Goal: Task Accomplishment & Management: Use online tool/utility

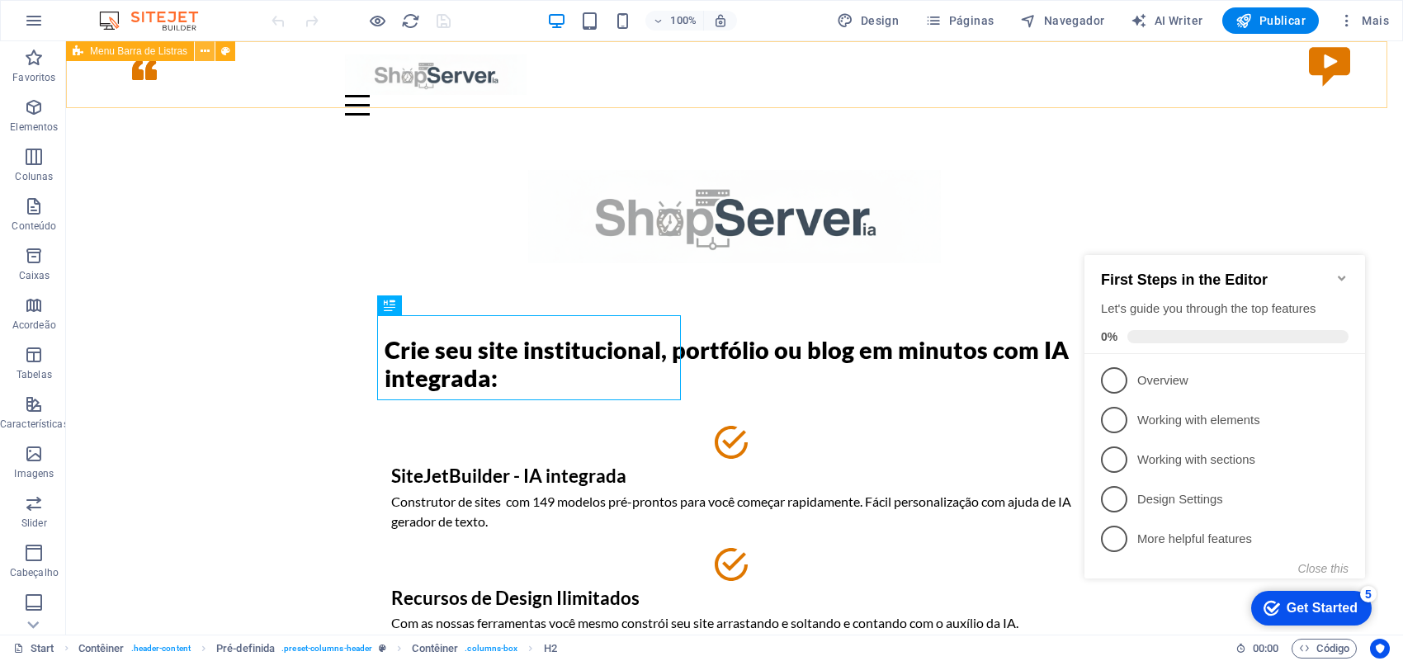
click at [208, 50] on icon at bounding box center [205, 51] width 9 height 17
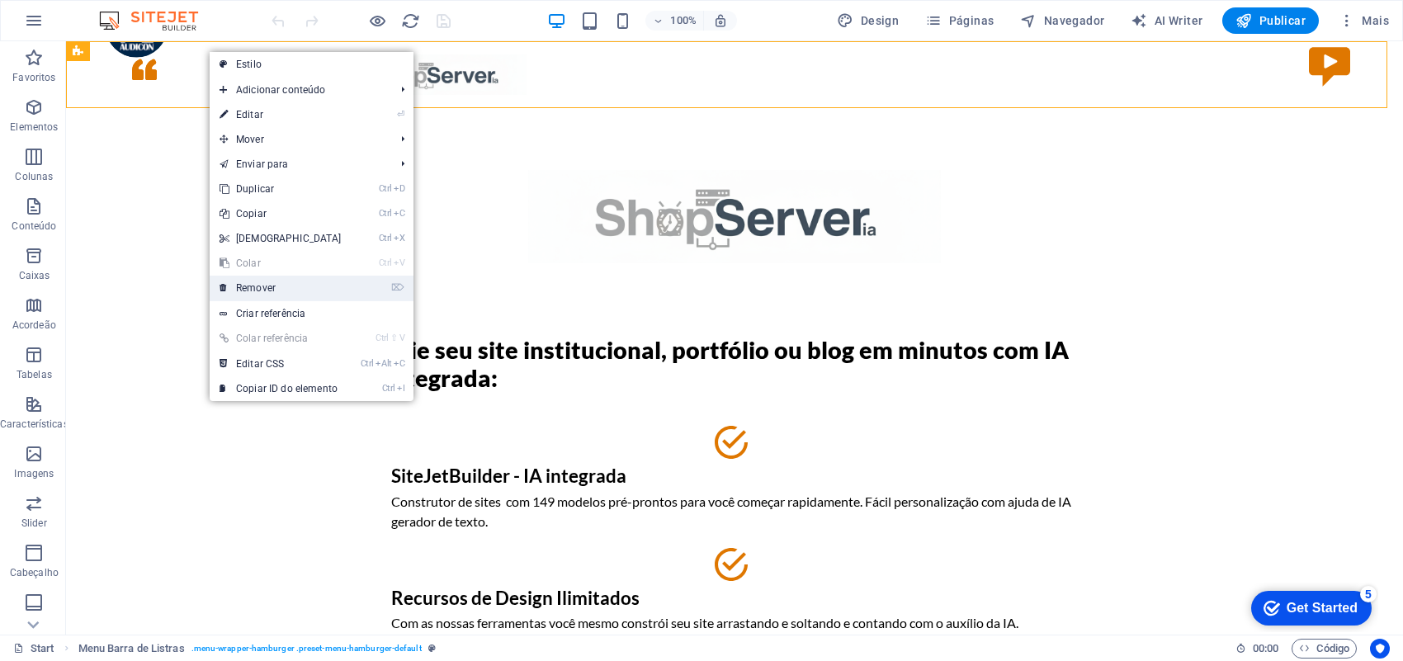
click at [271, 291] on link "⌦ Remover" at bounding box center [281, 288] width 142 height 25
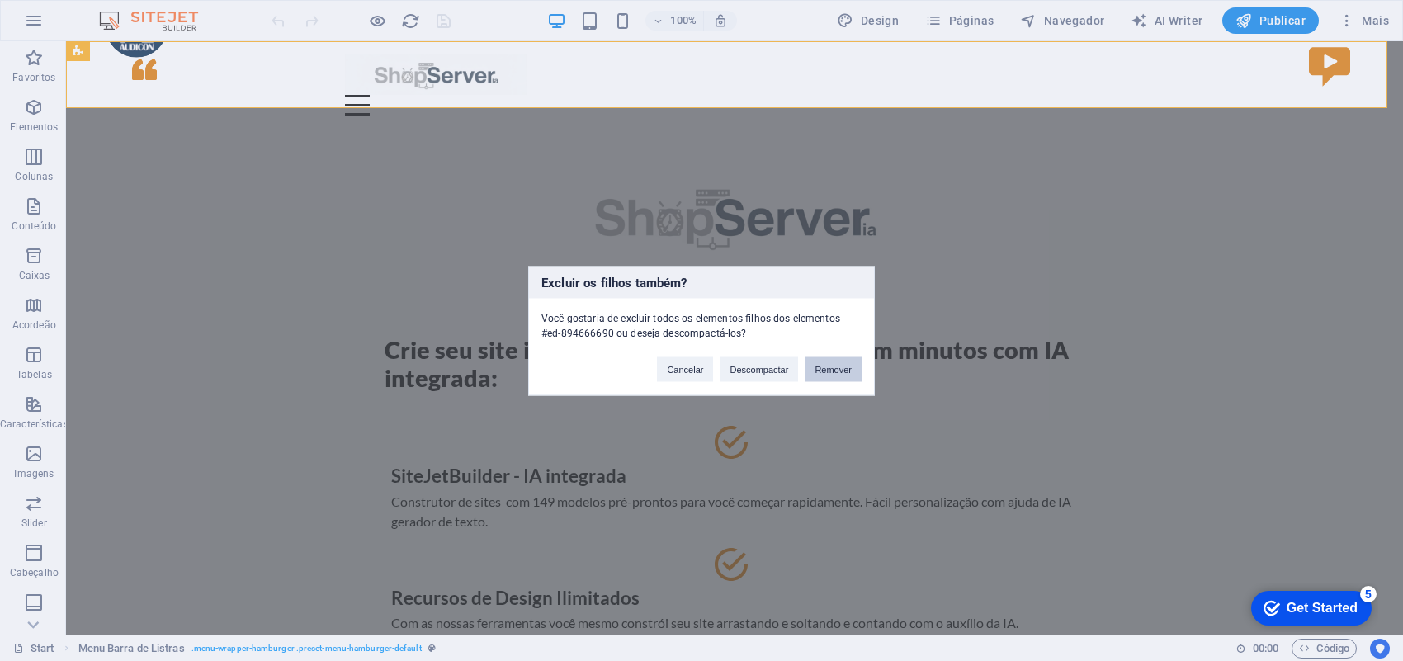
click at [824, 368] on button "Remover" at bounding box center [833, 369] width 57 height 25
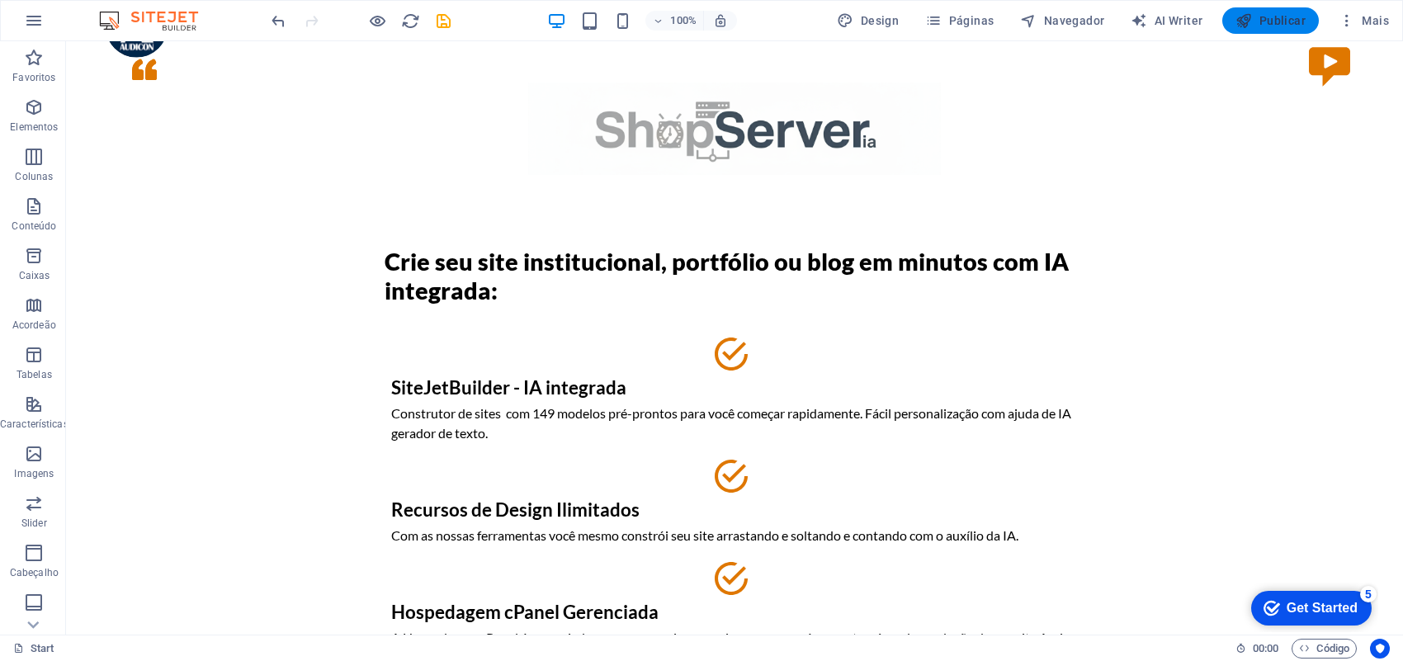
click at [1284, 12] on span "Publicar" at bounding box center [1270, 20] width 70 height 17
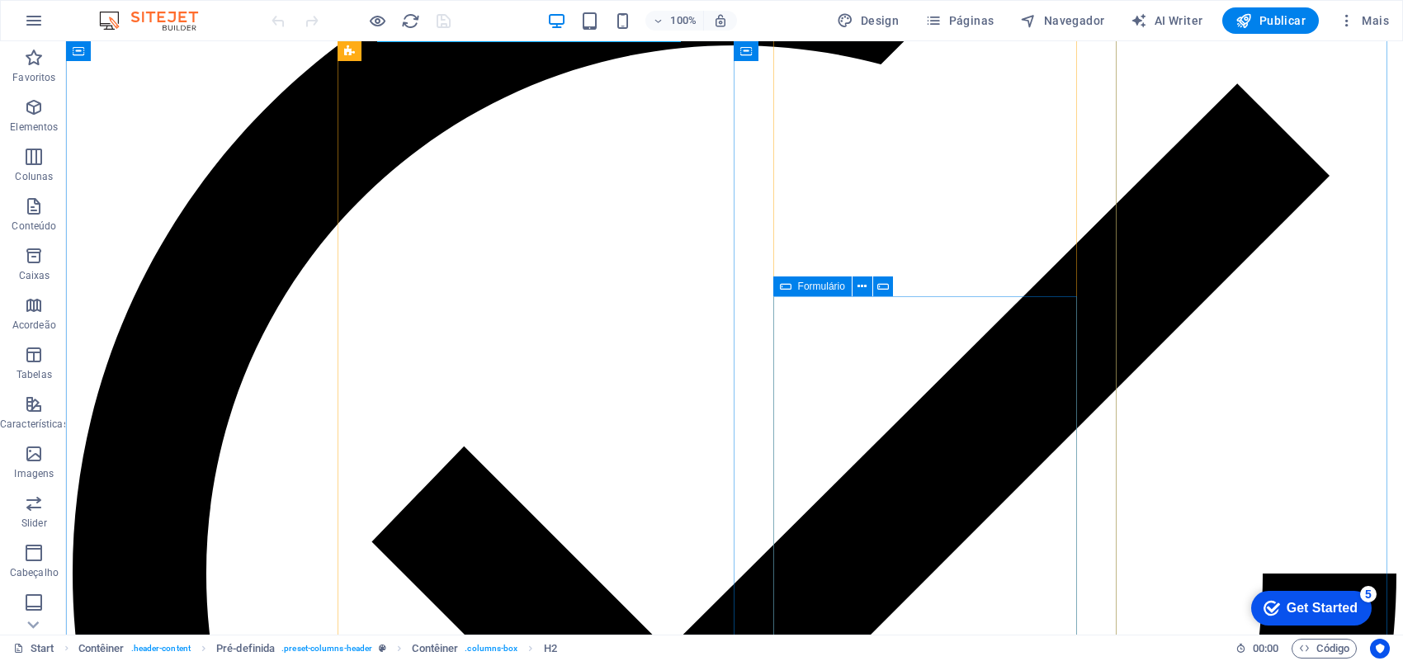
scroll to position [413, 0]
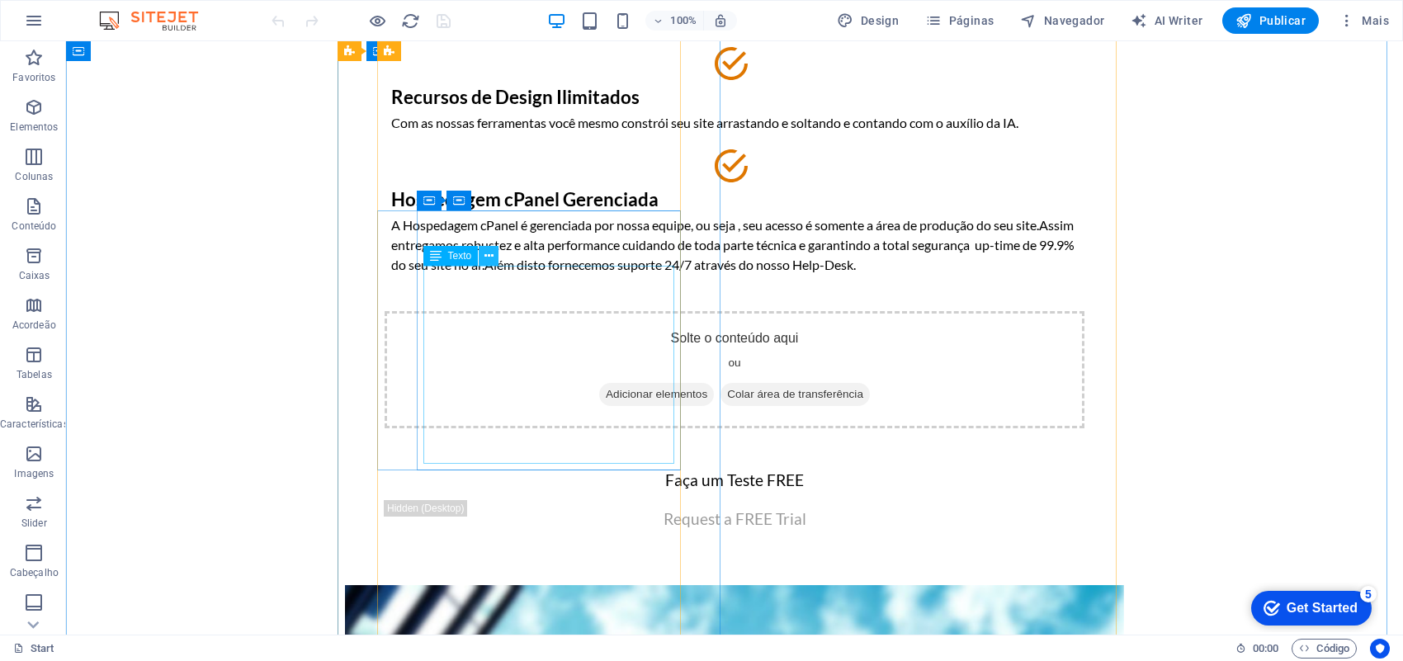
click at [484, 253] on icon at bounding box center [488, 256] width 9 height 17
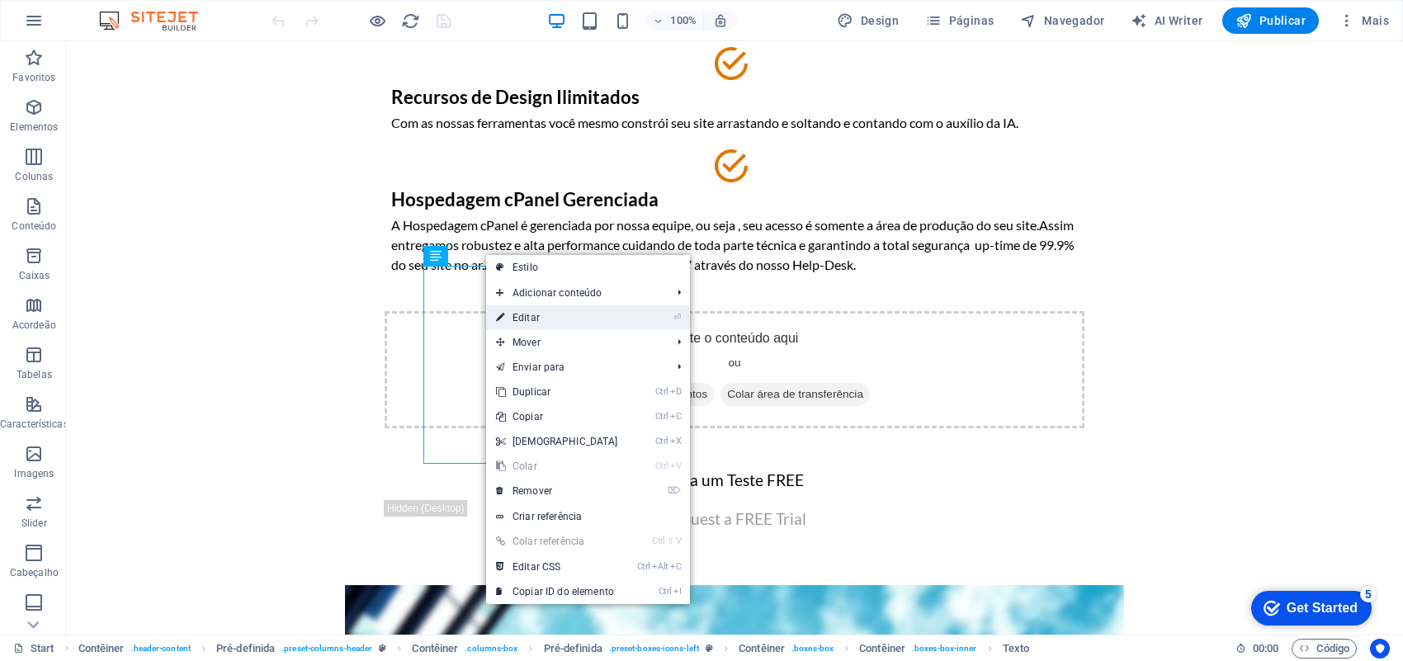
click at [538, 322] on link "⏎ Editar" at bounding box center [557, 317] width 142 height 25
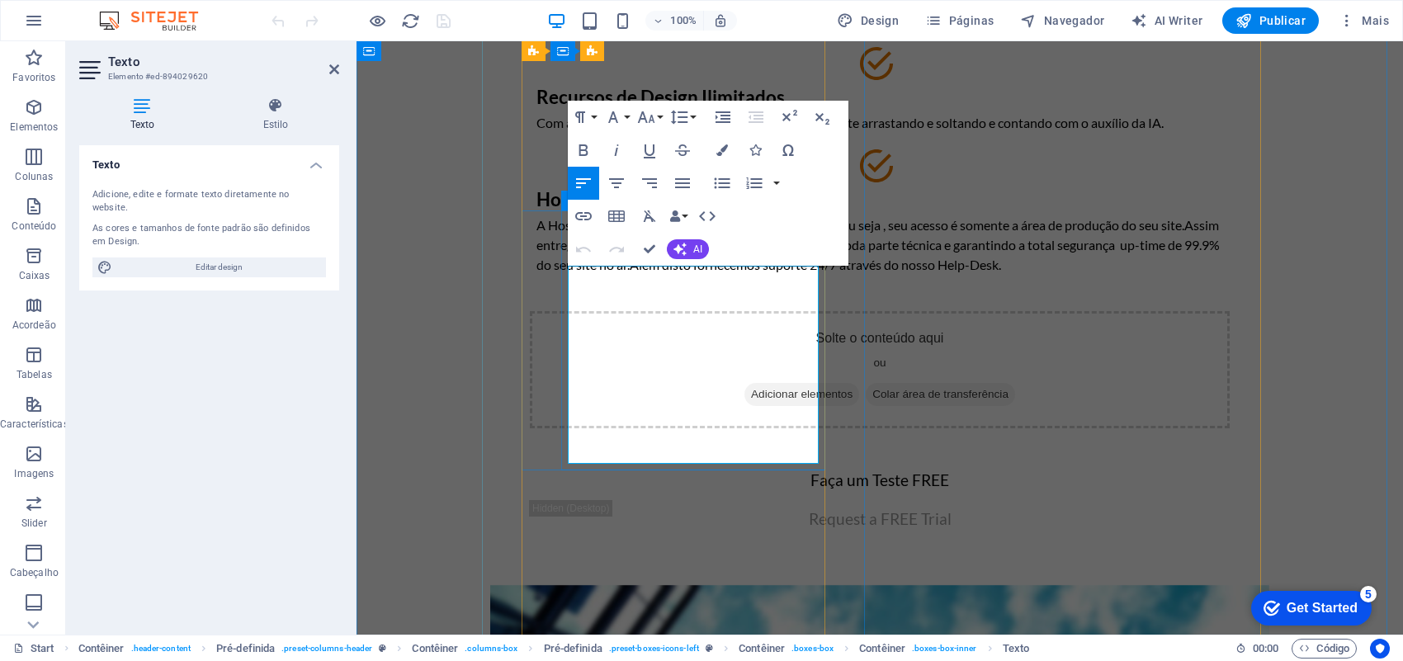
click at [777, 275] on p "A Hospedagem cPanel é gerenciada por nossa equipe, ou seja , seu acesso é somen…" at bounding box center [879, 244] width 687 height 59
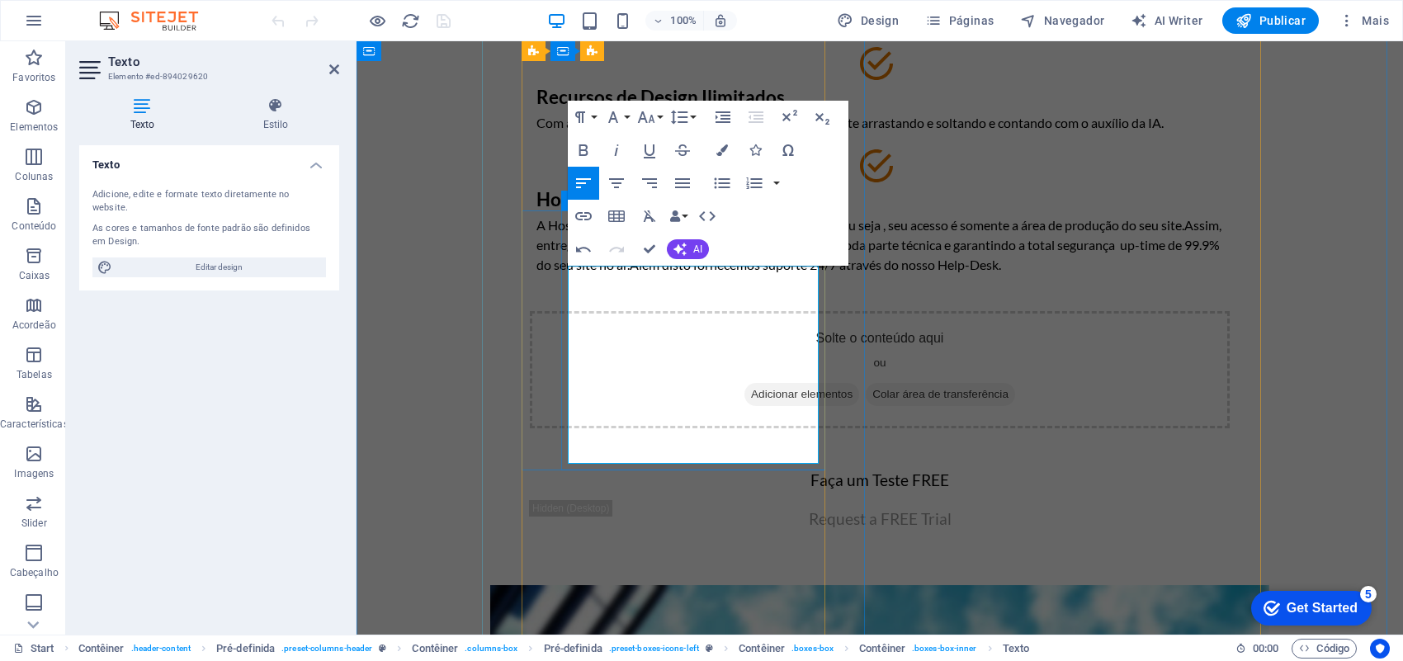
click at [801, 275] on p "A Hospedagem cPanel é gerenciada por nossa equipe, ou seja , seu acesso é somen…" at bounding box center [879, 244] width 687 height 59
click at [611, 275] on p "A Hospedagem cPanel é gerenciada por nossa equipe, ou seja , seu acesso é somen…" at bounding box center [879, 244] width 687 height 59
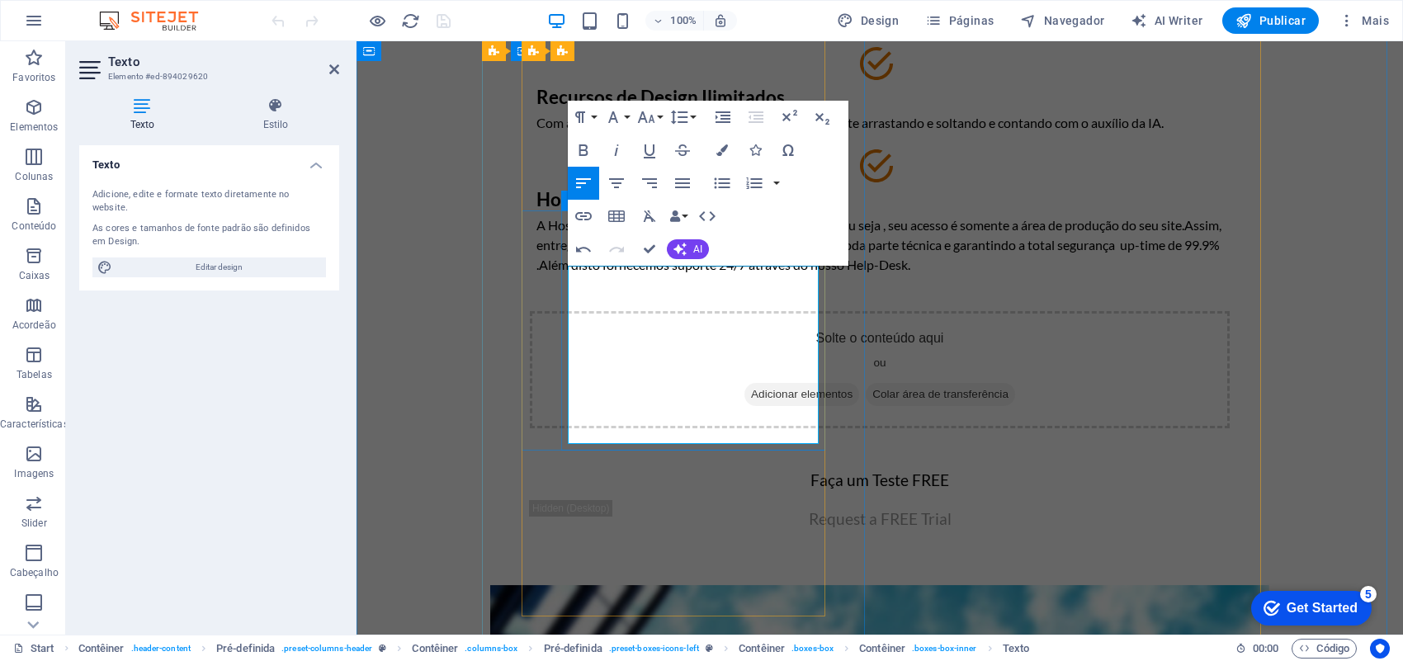
click at [669, 275] on p "A Hospedagem cPanel é gerenciada por nossa equipe, ou seja , seu acesso é somen…" at bounding box center [879, 244] width 687 height 59
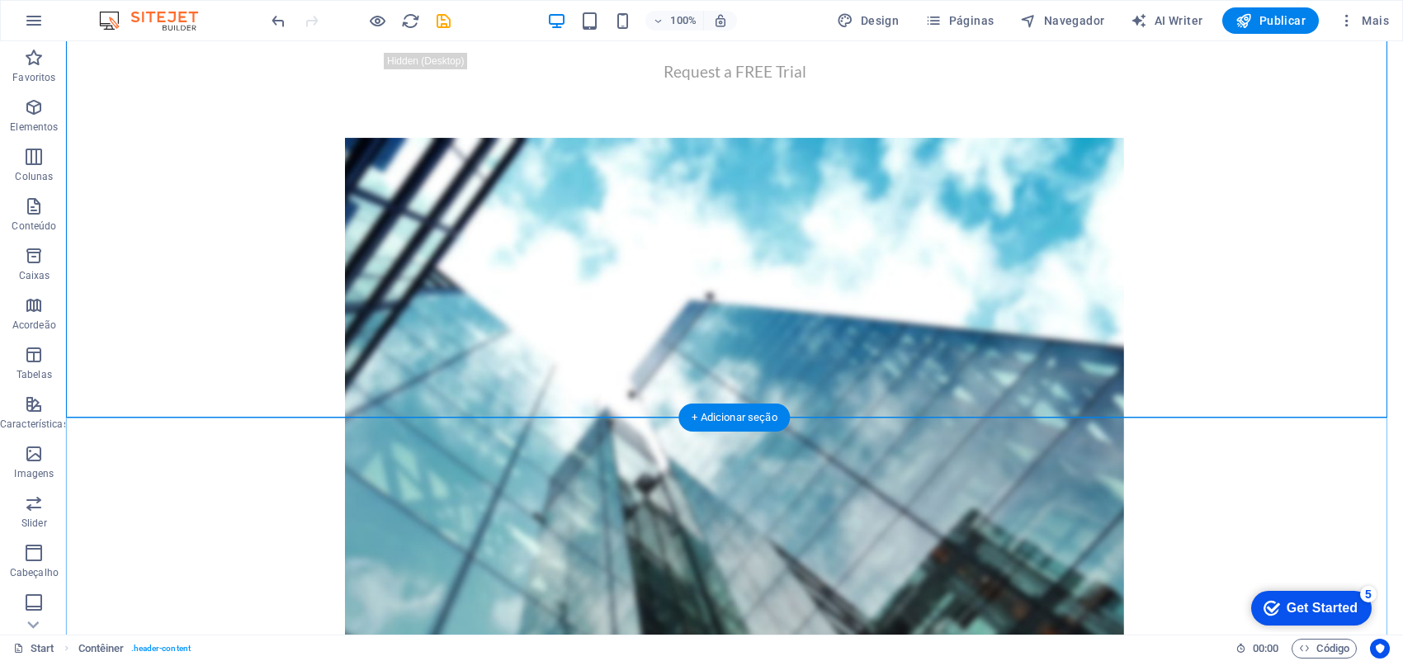
scroll to position [825, 0]
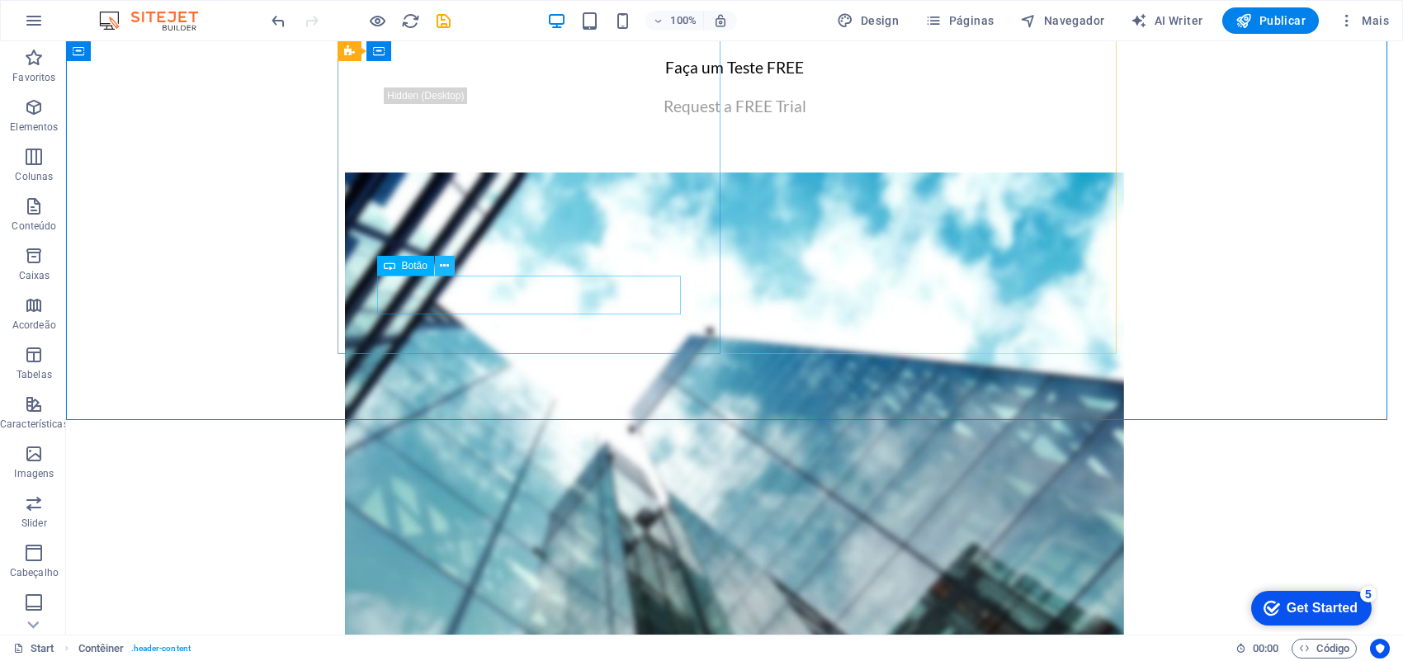
click at [444, 273] on icon at bounding box center [444, 265] width 9 height 17
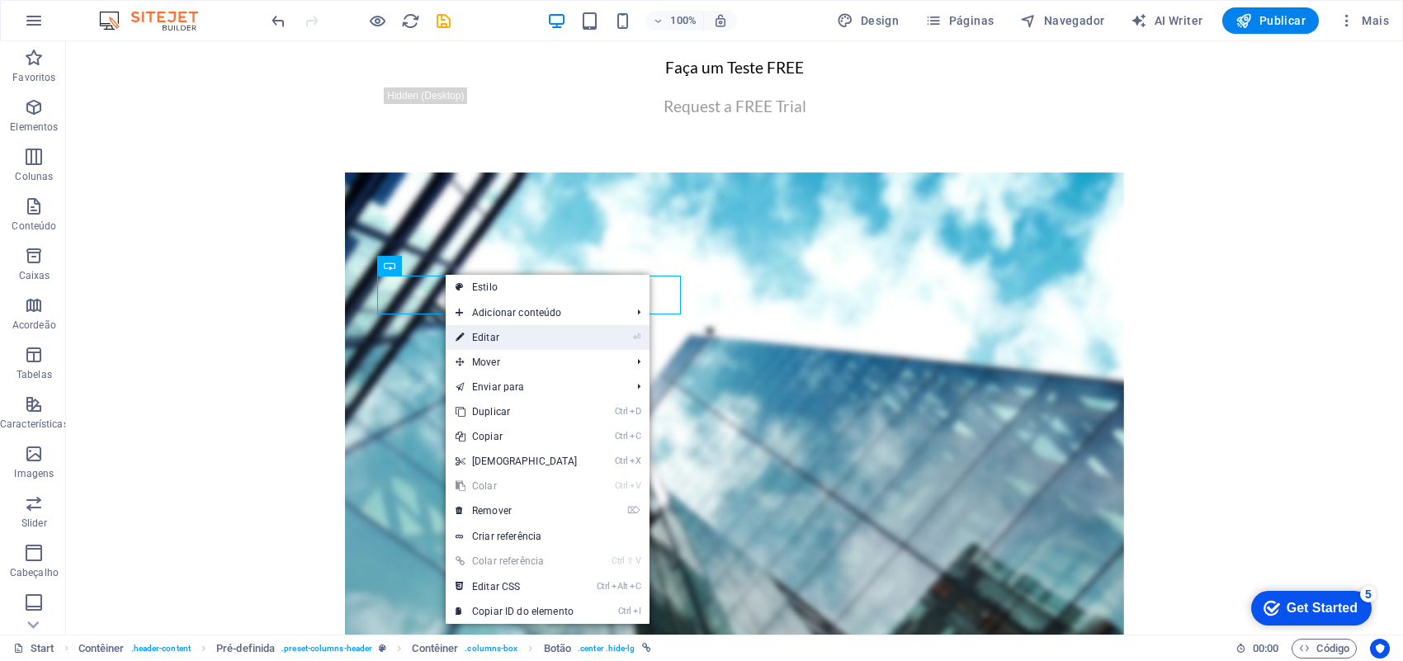
click at [493, 336] on link "⏎ Editar" at bounding box center [517, 337] width 142 height 25
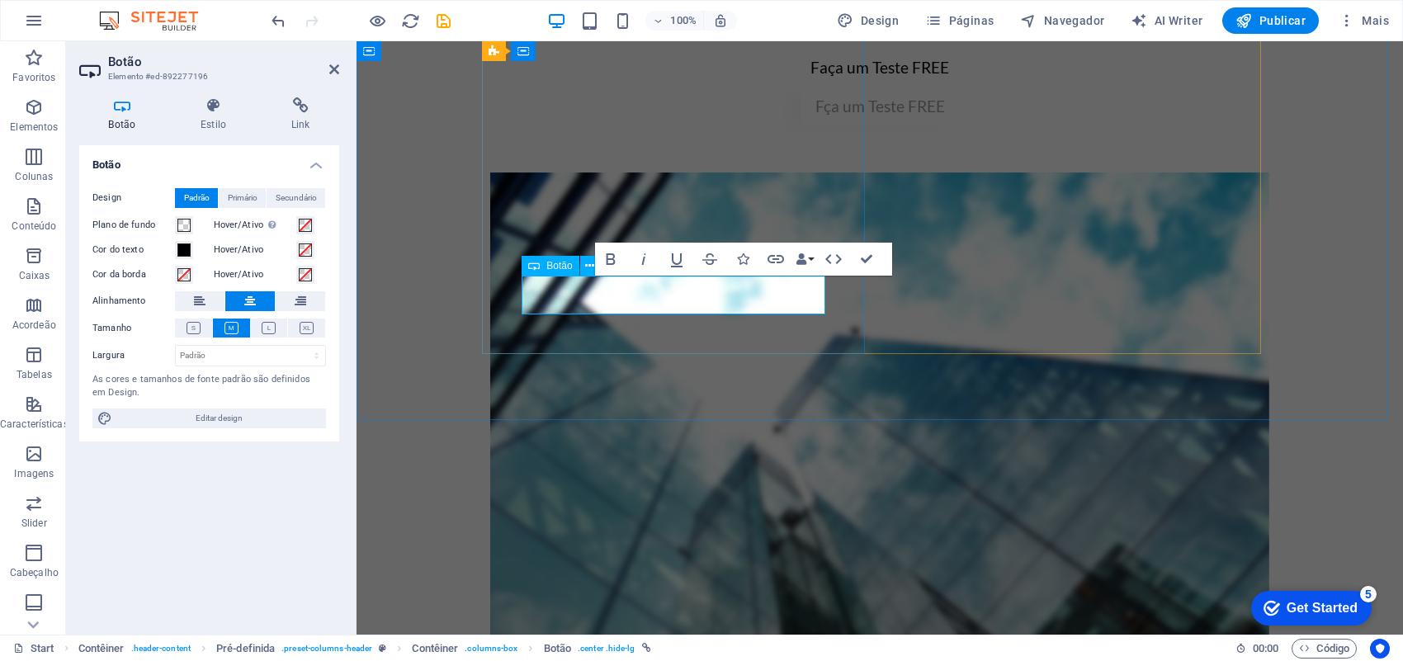
click at [801, 126] on link "Fça um Teste FREE" at bounding box center [880, 106] width 158 height 39
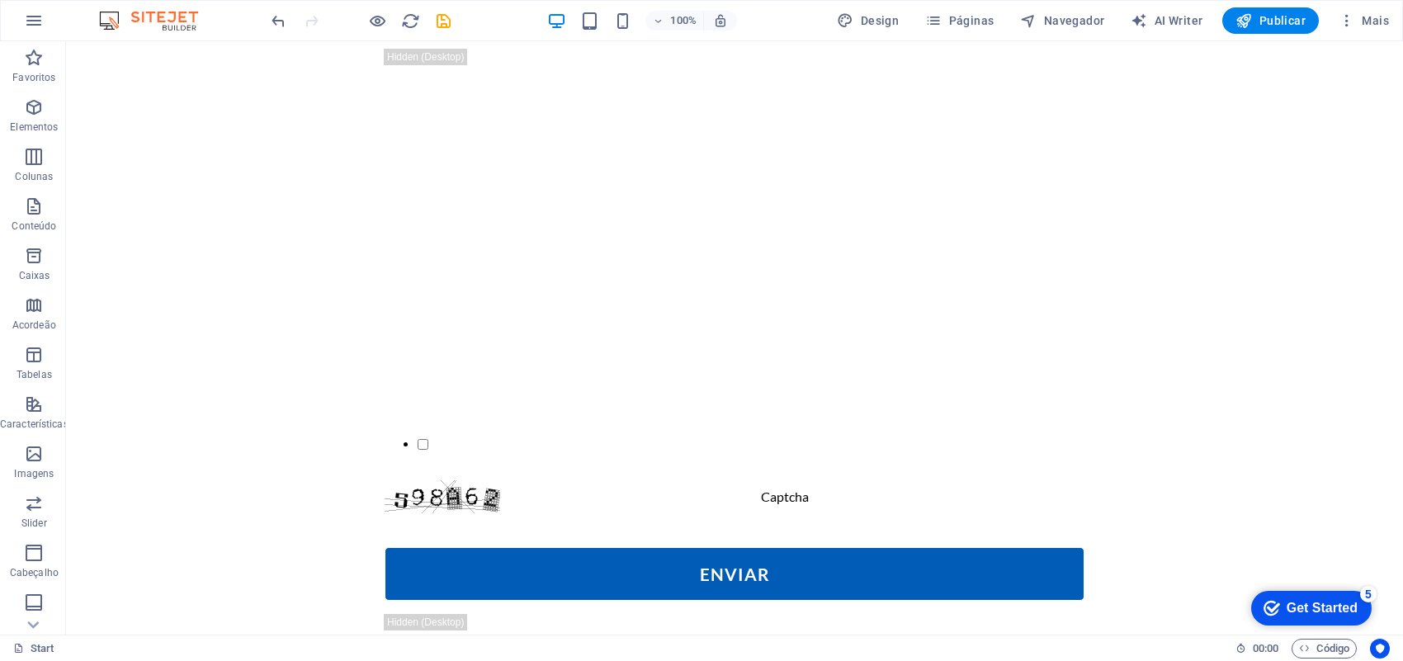
scroll to position [2063, 0]
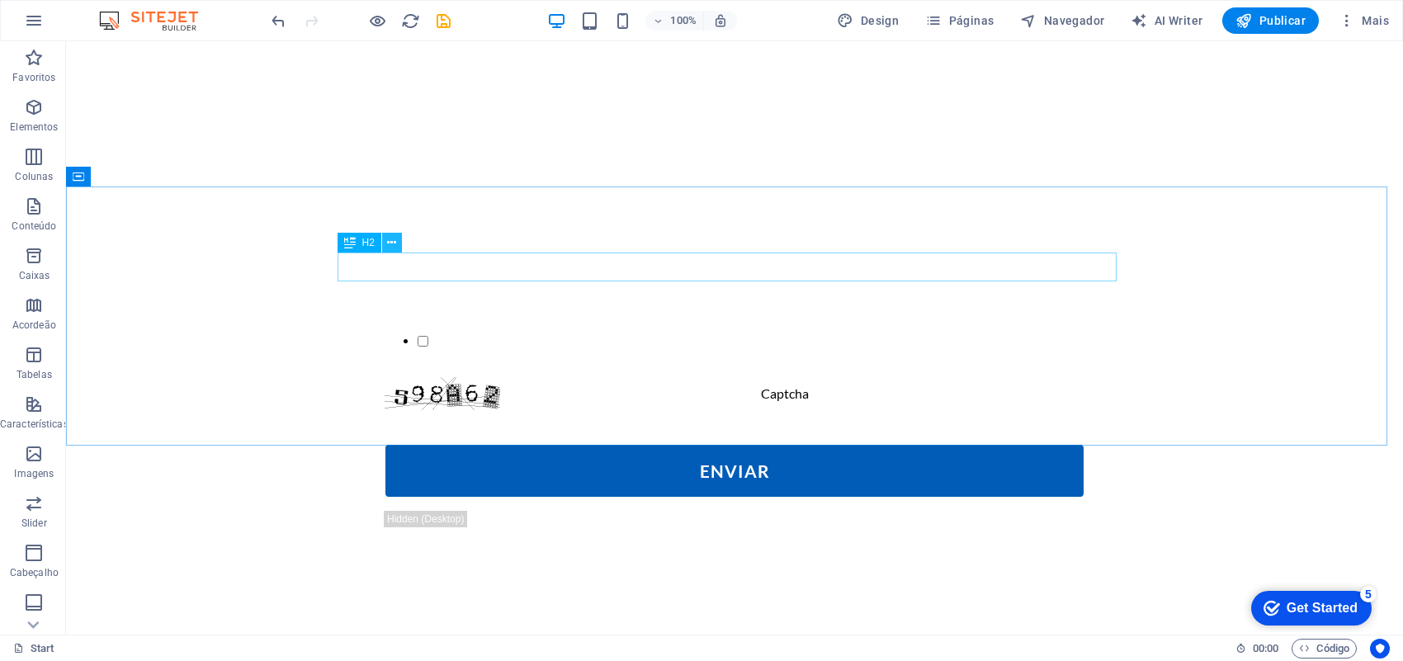
click at [390, 245] on icon at bounding box center [391, 242] width 9 height 17
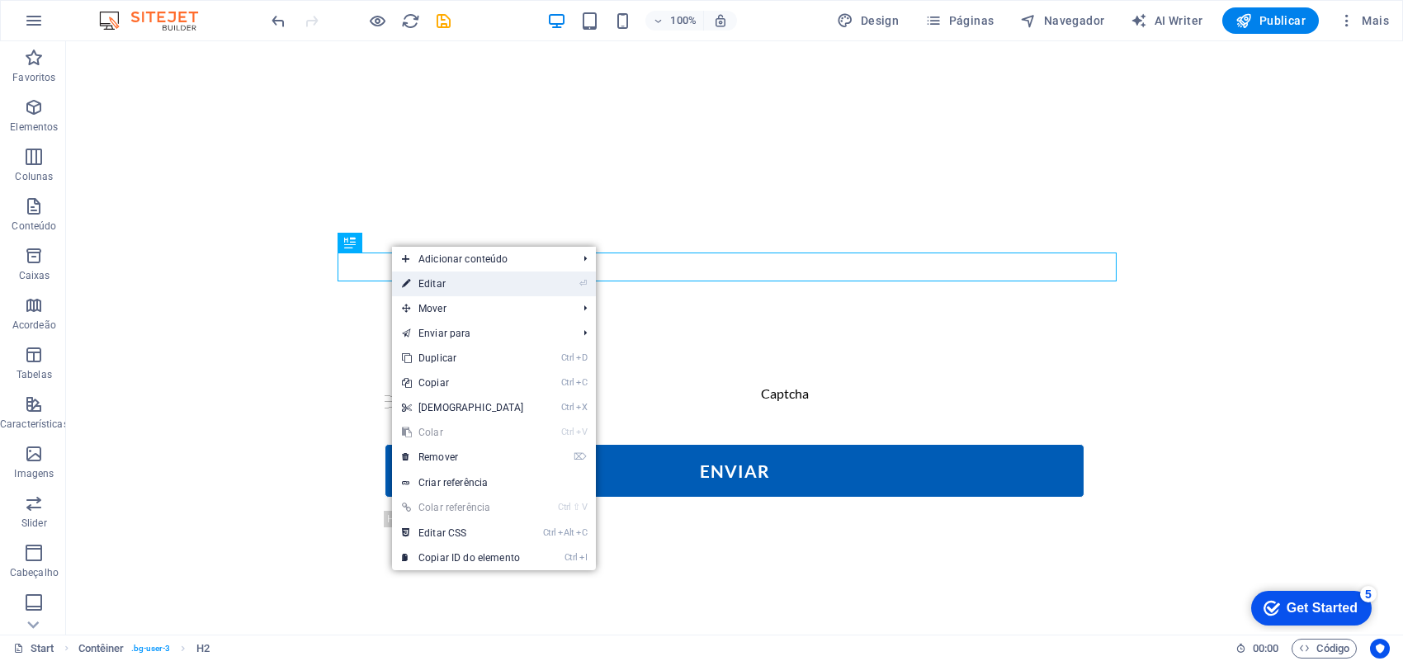
click at [426, 286] on link "⏎ Editar" at bounding box center [463, 284] width 142 height 25
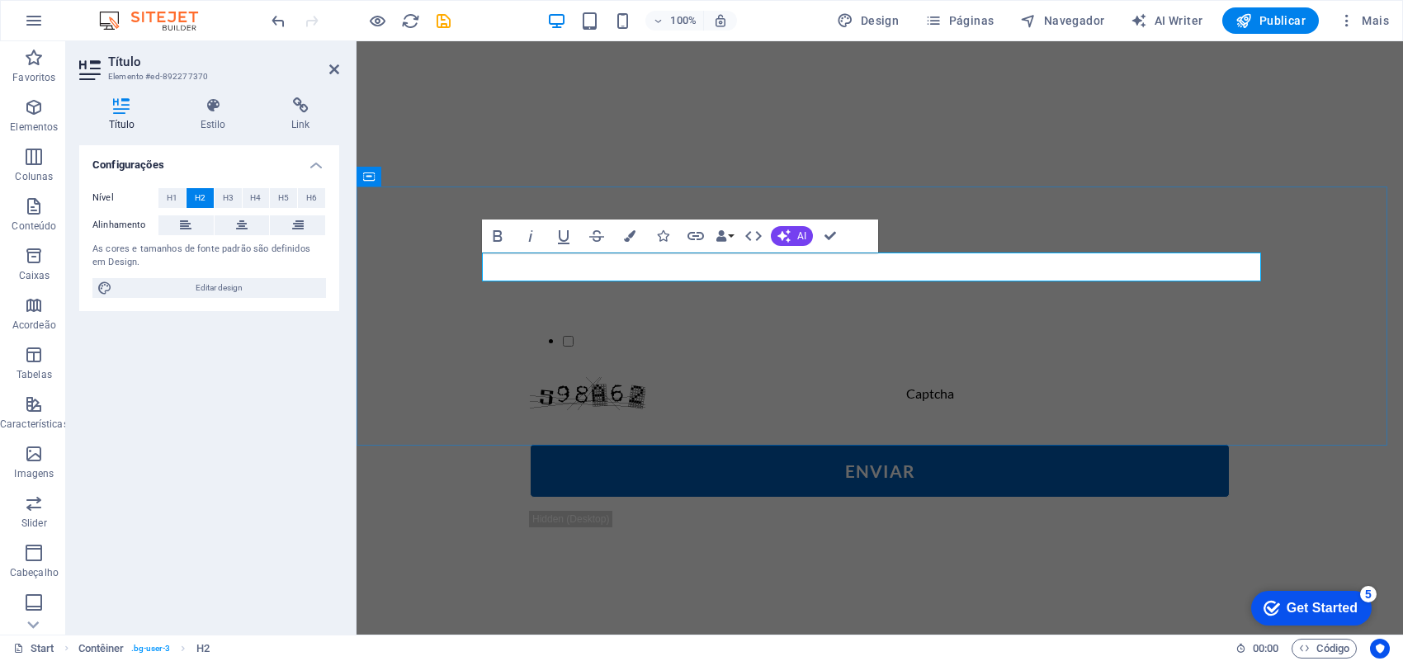
drag, startPoint x: 689, startPoint y: 265, endPoint x: 522, endPoint y: 264, distance: 166.7
drag, startPoint x: 844, startPoint y: 267, endPoint x: 1004, endPoint y: 275, distance: 159.5
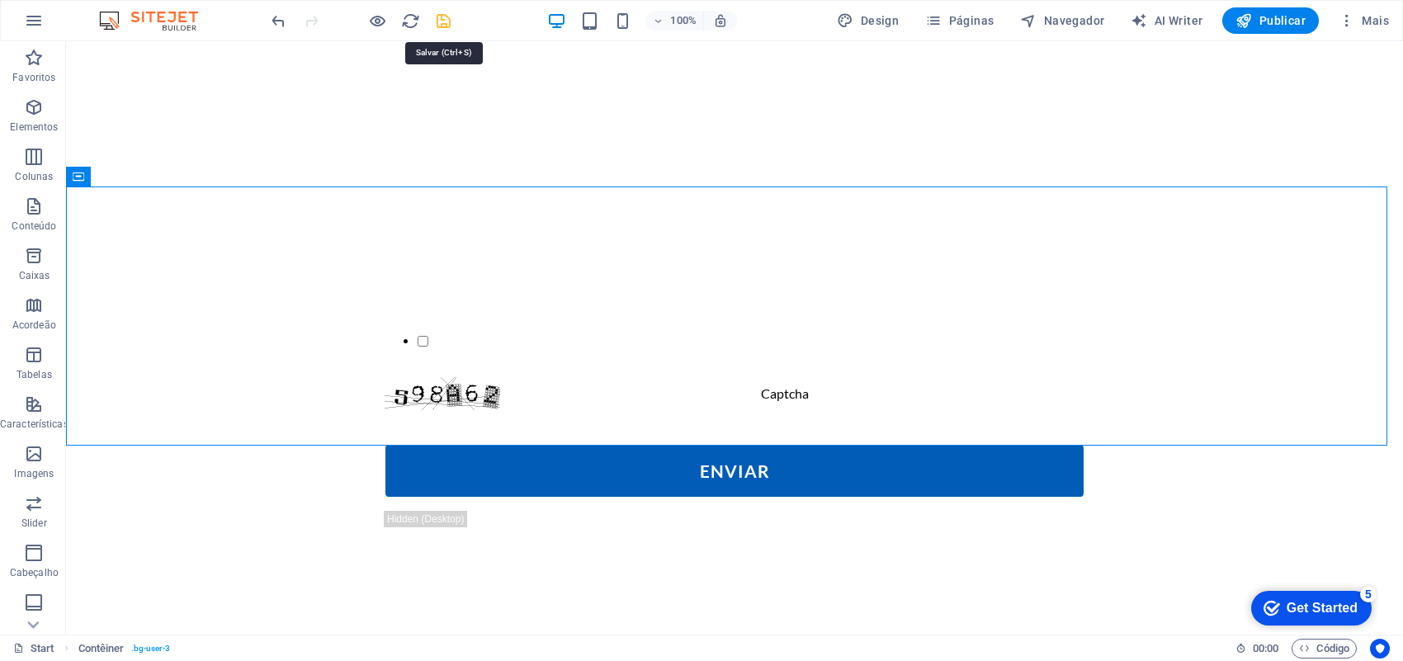
drag, startPoint x: 446, startPoint y: 21, endPoint x: 385, endPoint y: 5, distance: 63.1
click at [446, 21] on icon "save" at bounding box center [443, 21] width 19 height 19
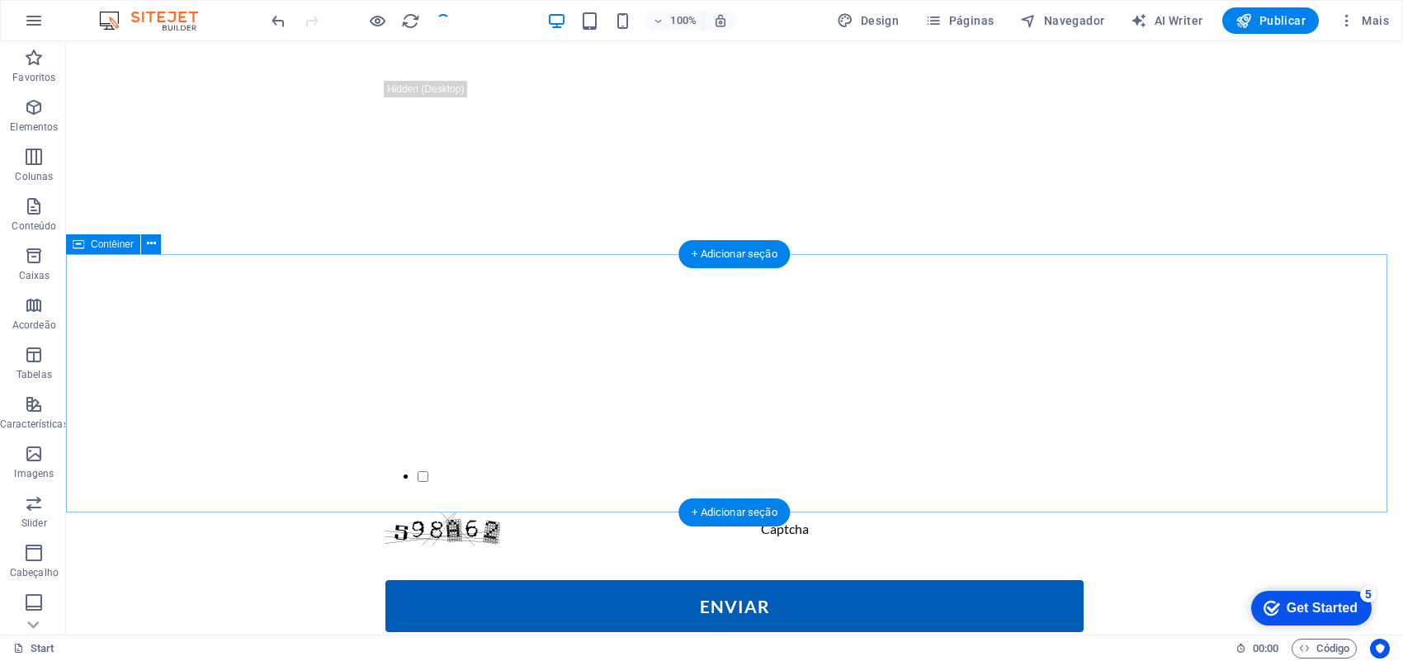
scroll to position [1857, 0]
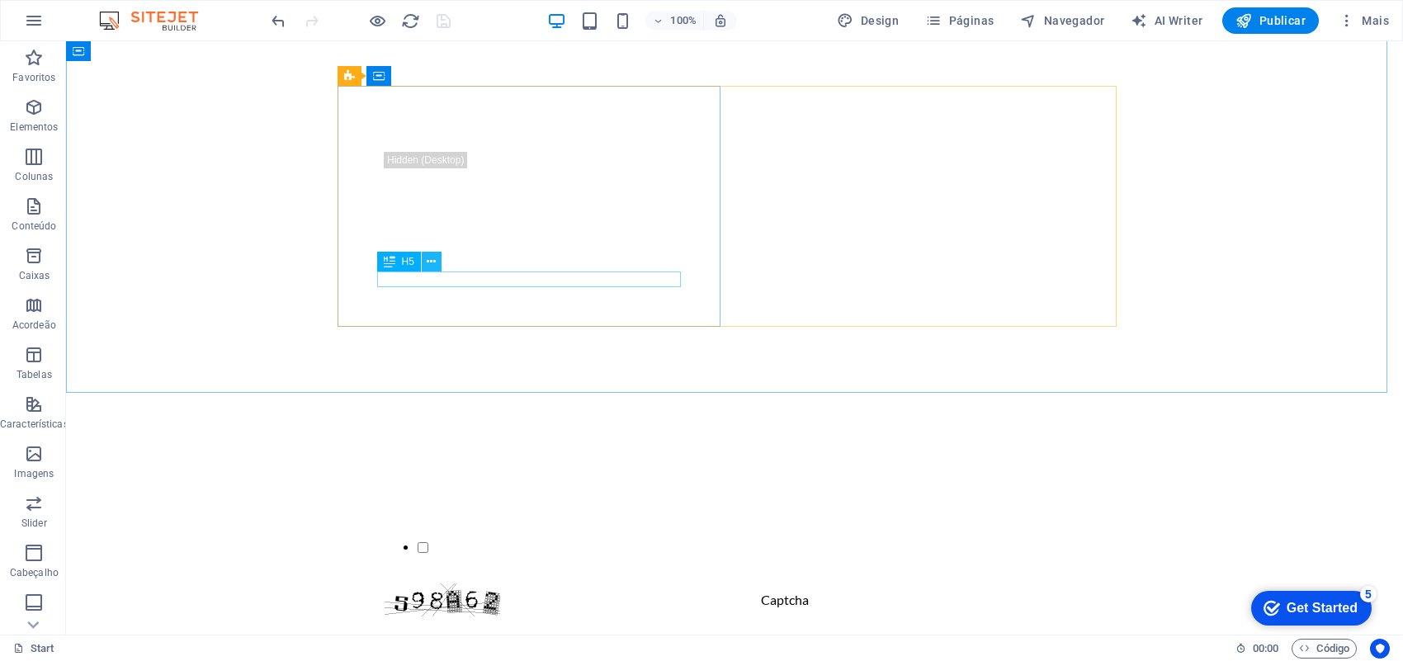
click at [436, 267] on button at bounding box center [432, 262] width 20 height 20
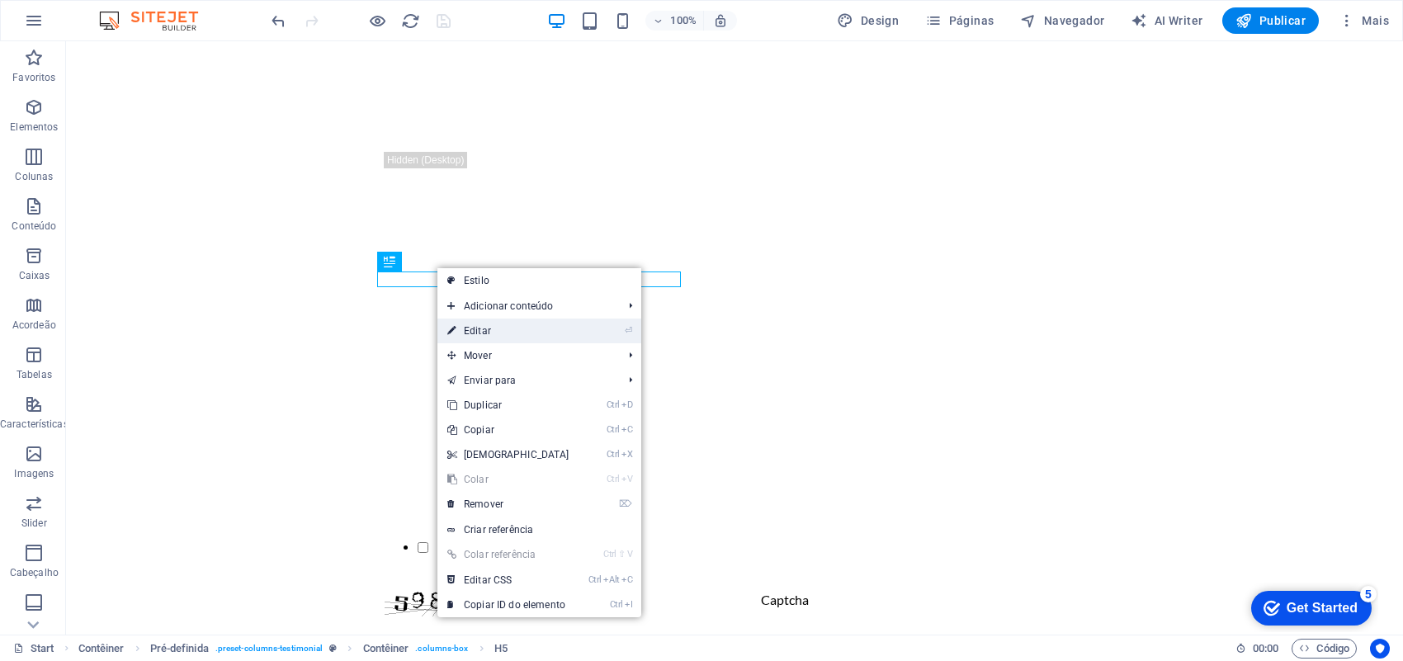
click at [477, 326] on link "⏎ Editar" at bounding box center [508, 331] width 142 height 25
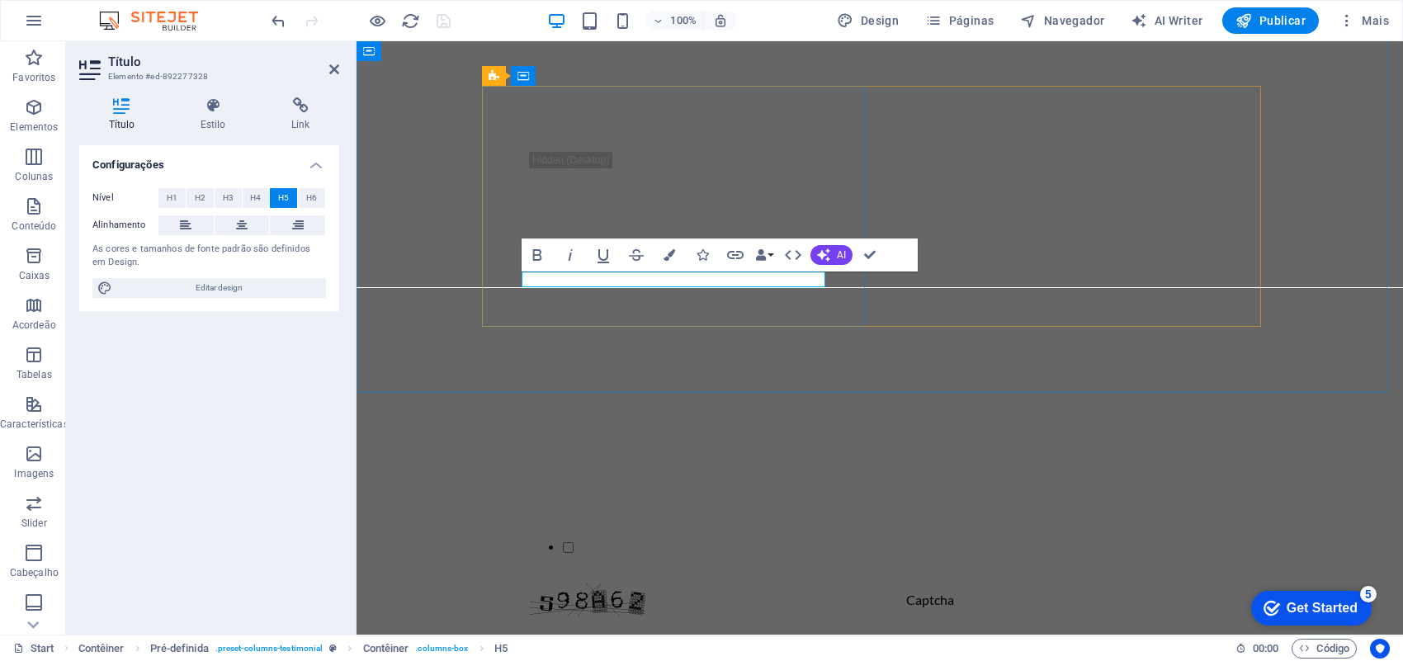
drag, startPoint x: 605, startPoint y: 275, endPoint x: 512, endPoint y: 279, distance: 93.3
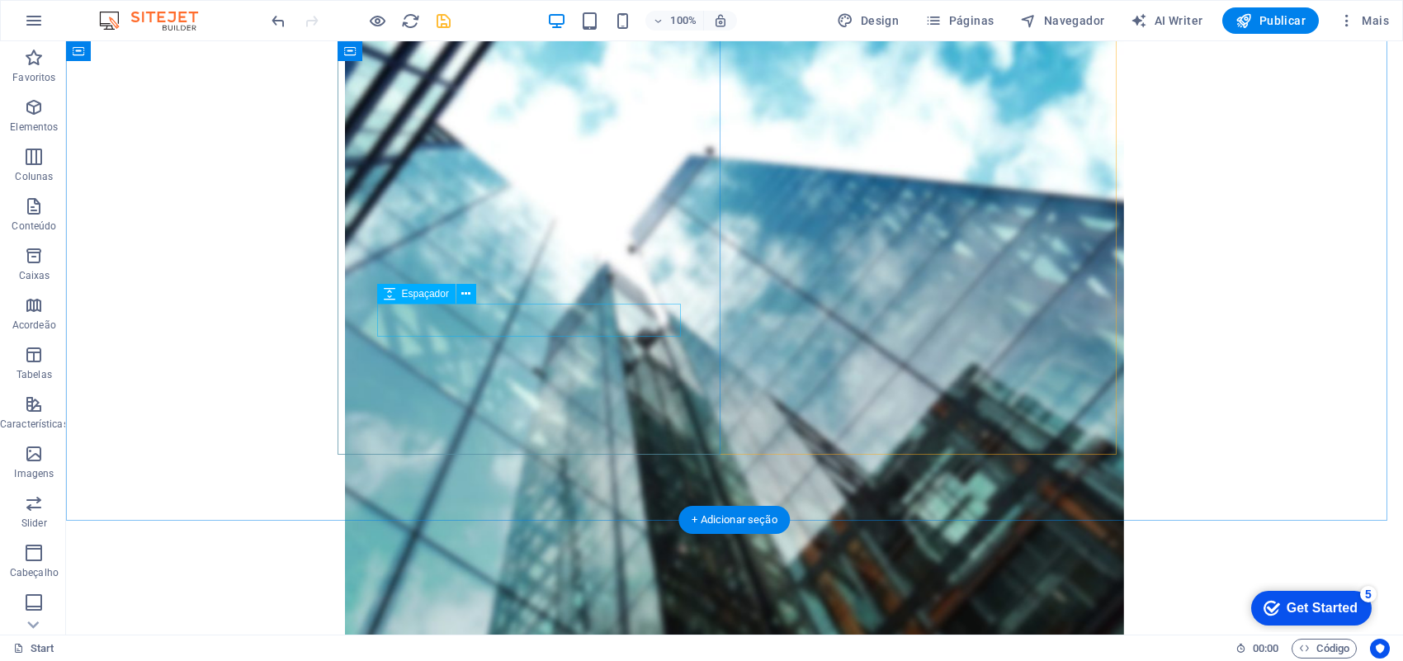
scroll to position [722, 0]
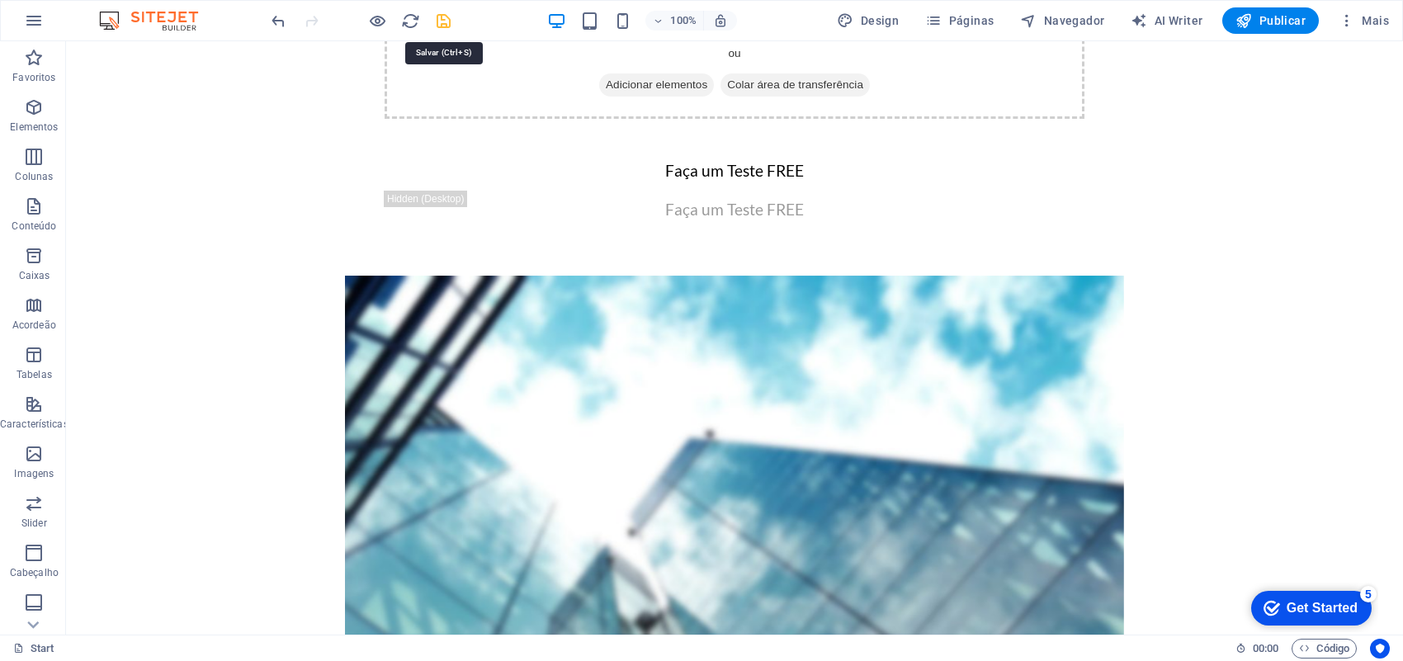
click at [442, 26] on icon "save" at bounding box center [443, 21] width 19 height 19
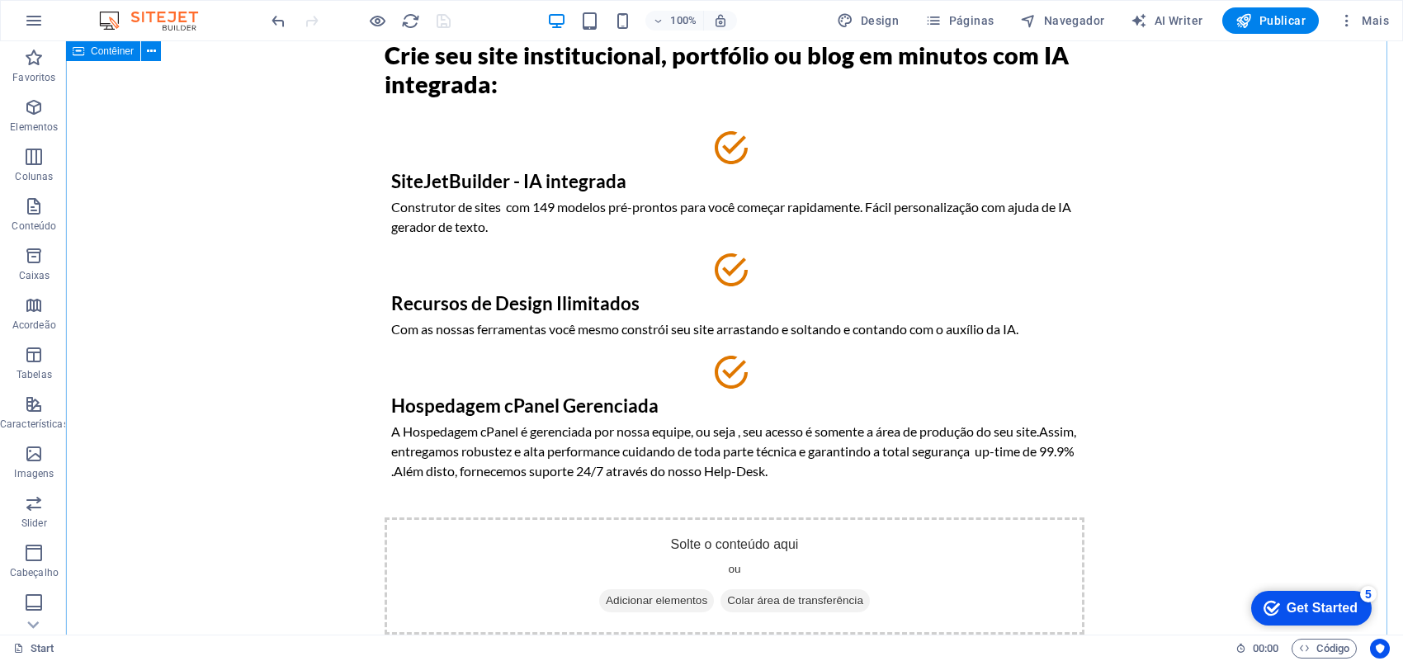
scroll to position [0, 0]
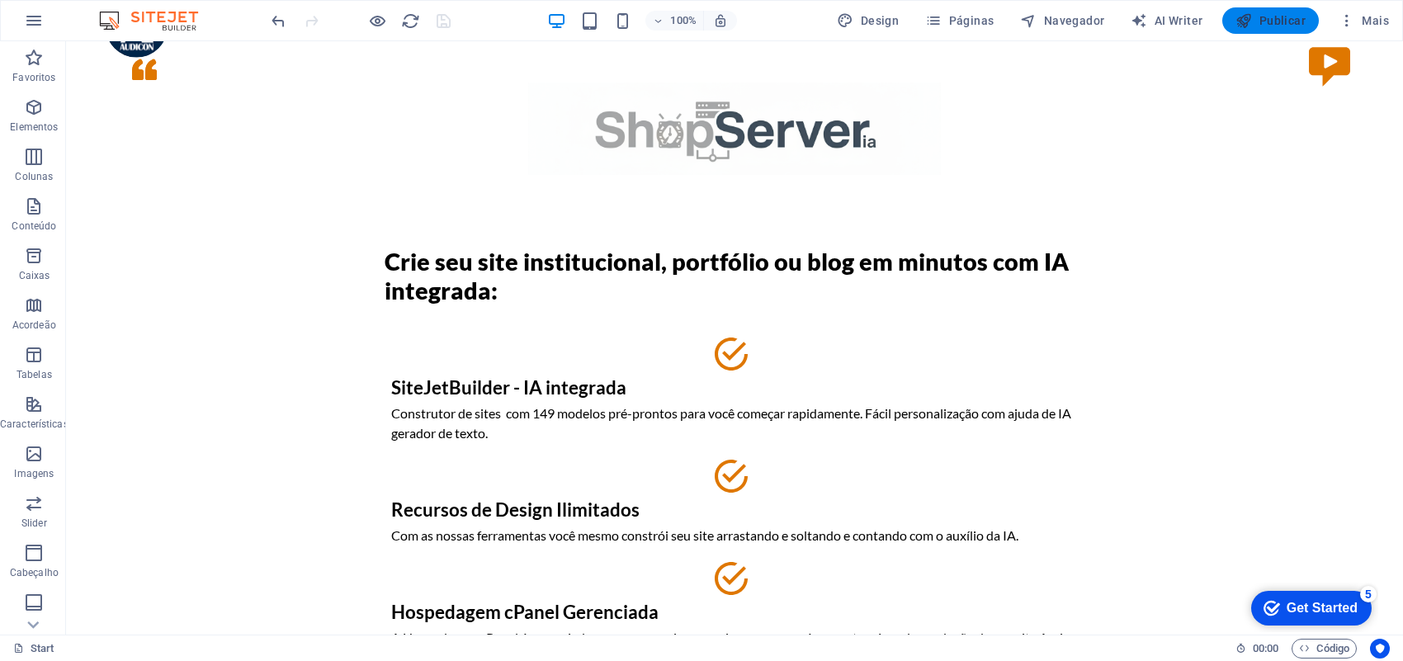
click at [1276, 33] on button "Publicar" at bounding box center [1270, 20] width 97 height 26
